Goal: Task Accomplishment & Management: Manage account settings

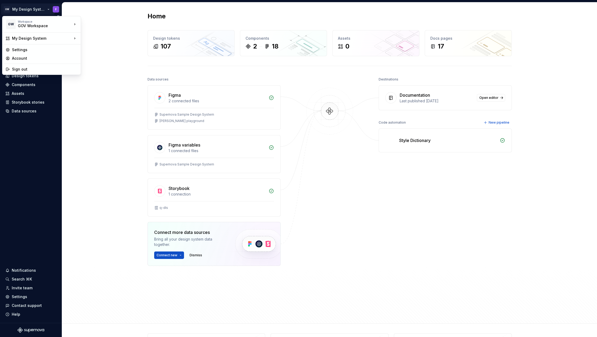
click at [55, 8] on html "GW My Design System F Home Documentation Analytics Code automation Design syste…" at bounding box center [298, 168] width 597 height 337
click at [24, 50] on div "Settings" at bounding box center [44, 49] width 65 height 5
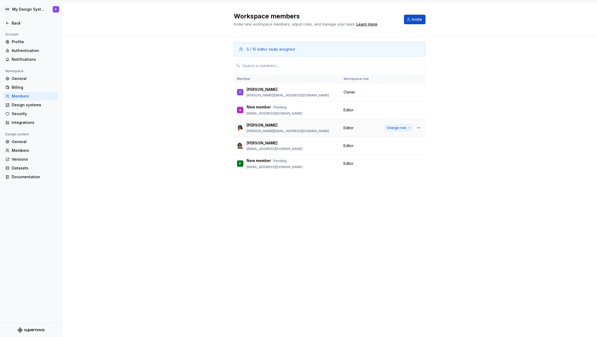
click at [408, 128] on button "Change role" at bounding box center [398, 127] width 28 height 7
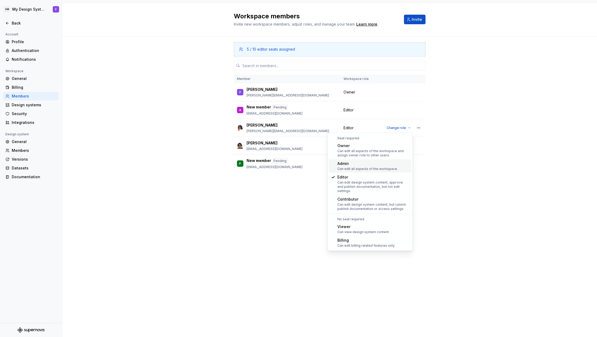
click at [369, 167] on div "Can edit all aspects of the workspace." at bounding box center [367, 169] width 60 height 4
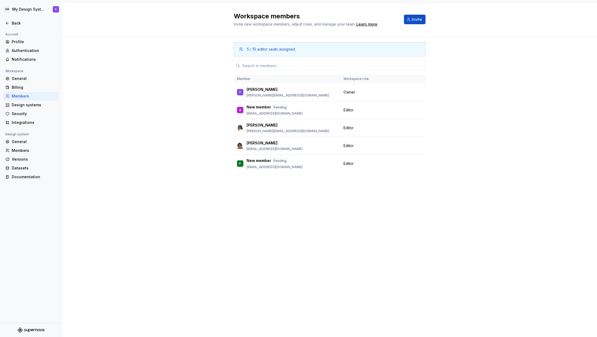
click at [389, 218] on div "Workspace members Invite new workspace members, adjust roles, and manage your t…" at bounding box center [329, 169] width 535 height 334
